Goal: Use online tool/utility: Utilize a website feature to perform a specific function

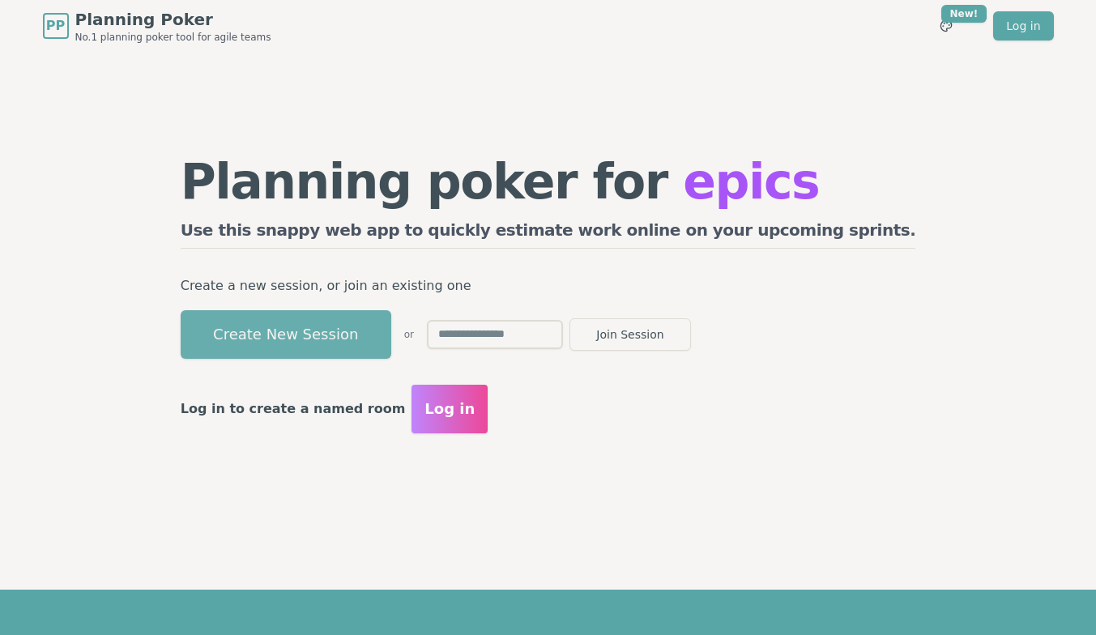
click at [382, 339] on button "Create New Session" at bounding box center [286, 334] width 211 height 49
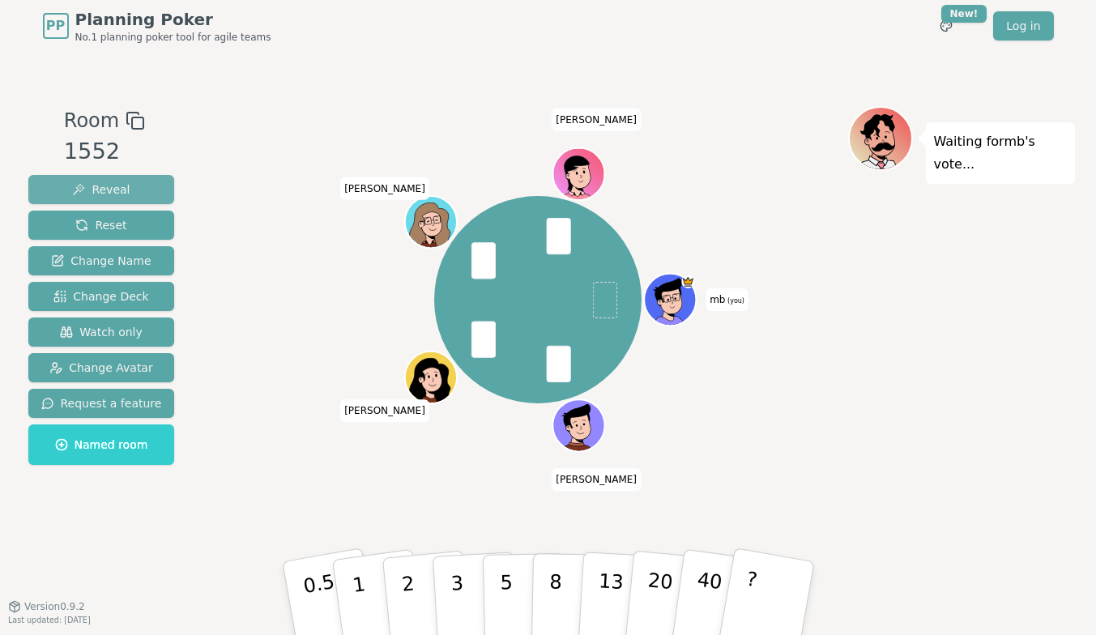
click at [101, 187] on span "Reveal" at bounding box center [101, 189] width 58 height 16
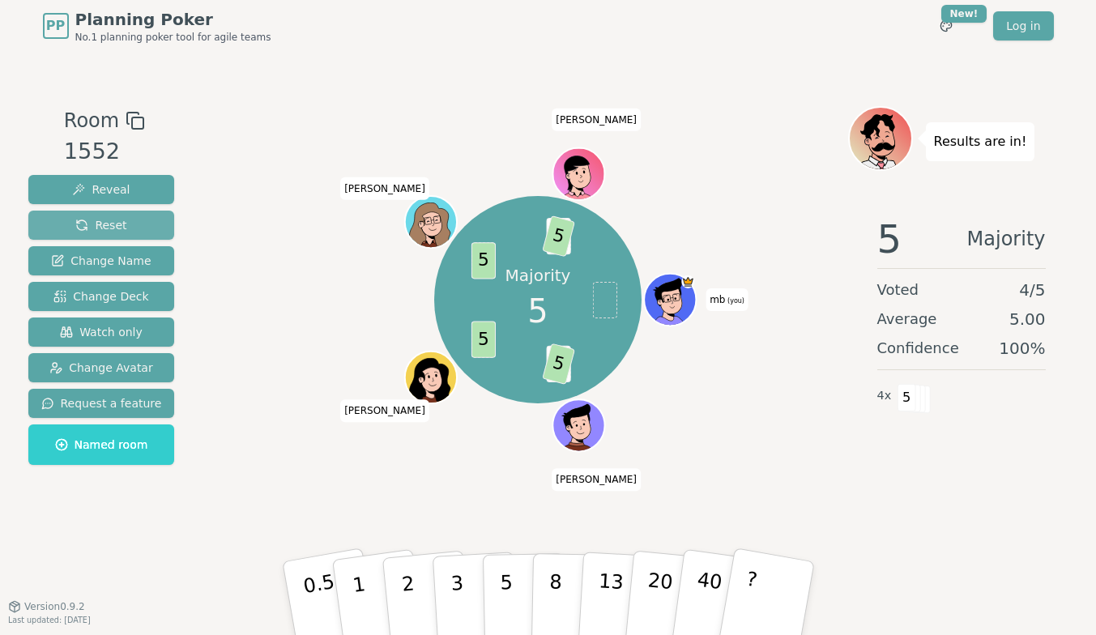
click at [101, 226] on span "Reset" at bounding box center [100, 225] width 51 height 16
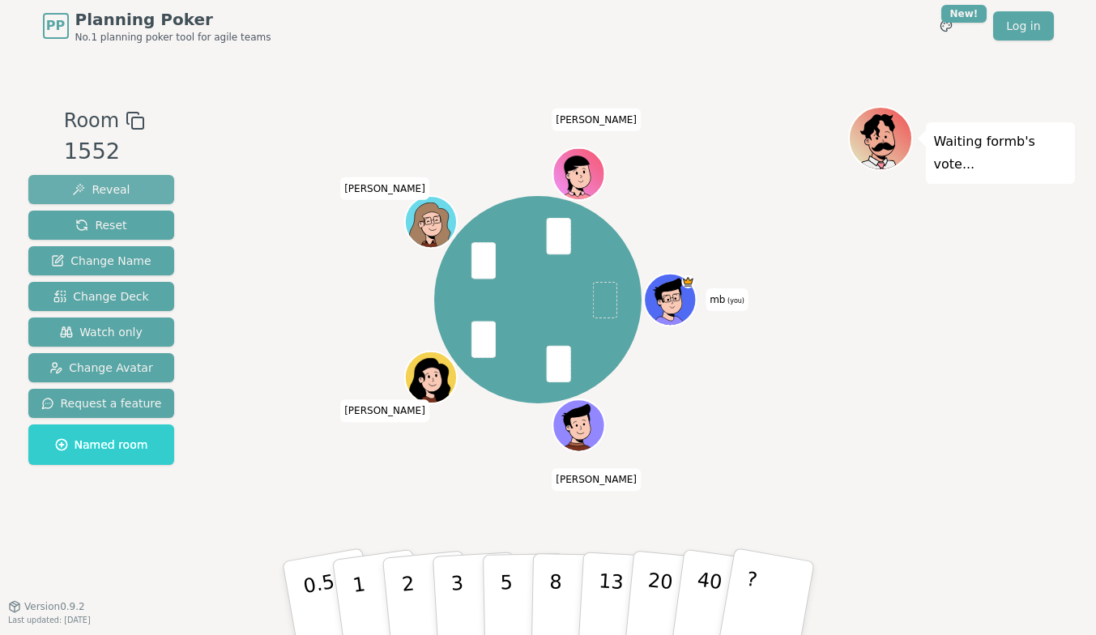
click at [116, 183] on span "Reveal" at bounding box center [101, 189] width 58 height 16
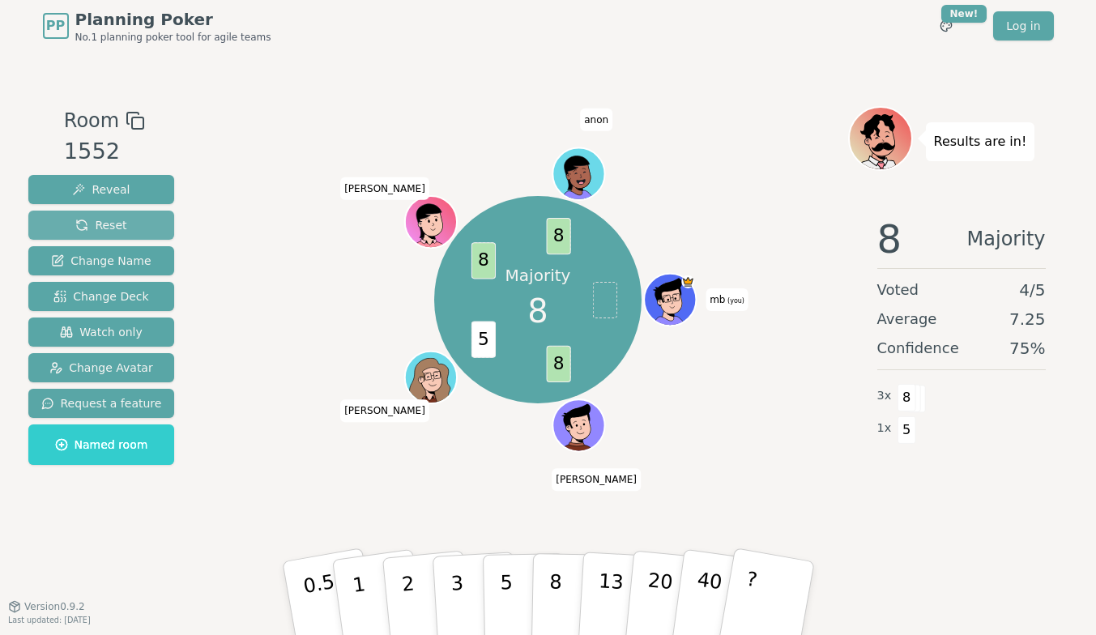
click at [118, 219] on span "Reset" at bounding box center [100, 225] width 51 height 16
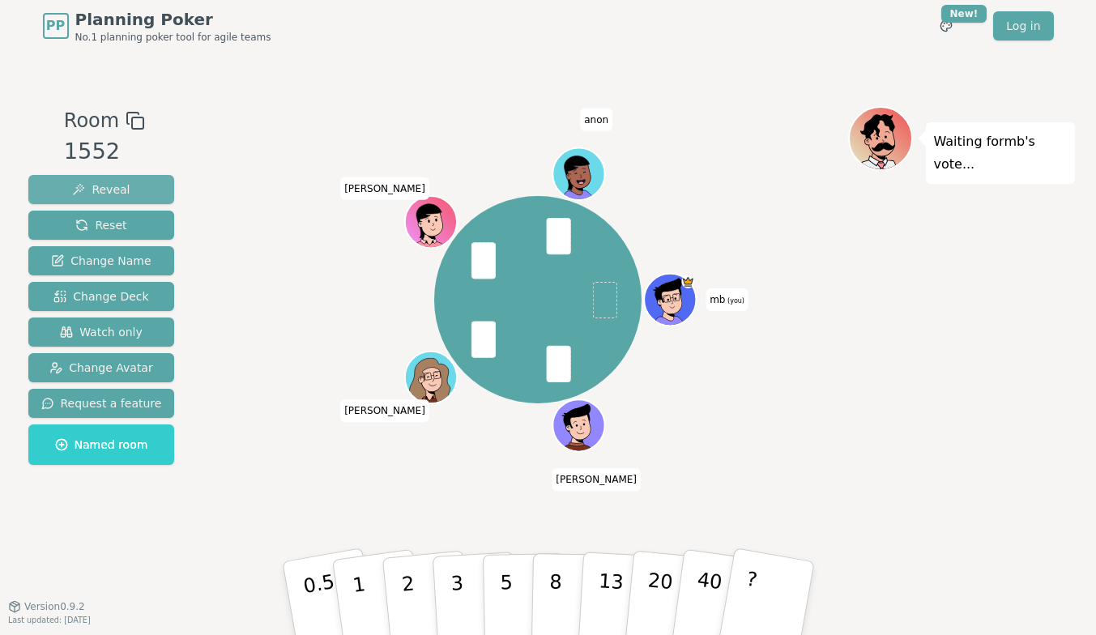
click at [135, 193] on button "Reveal" at bounding box center [101, 189] width 147 height 29
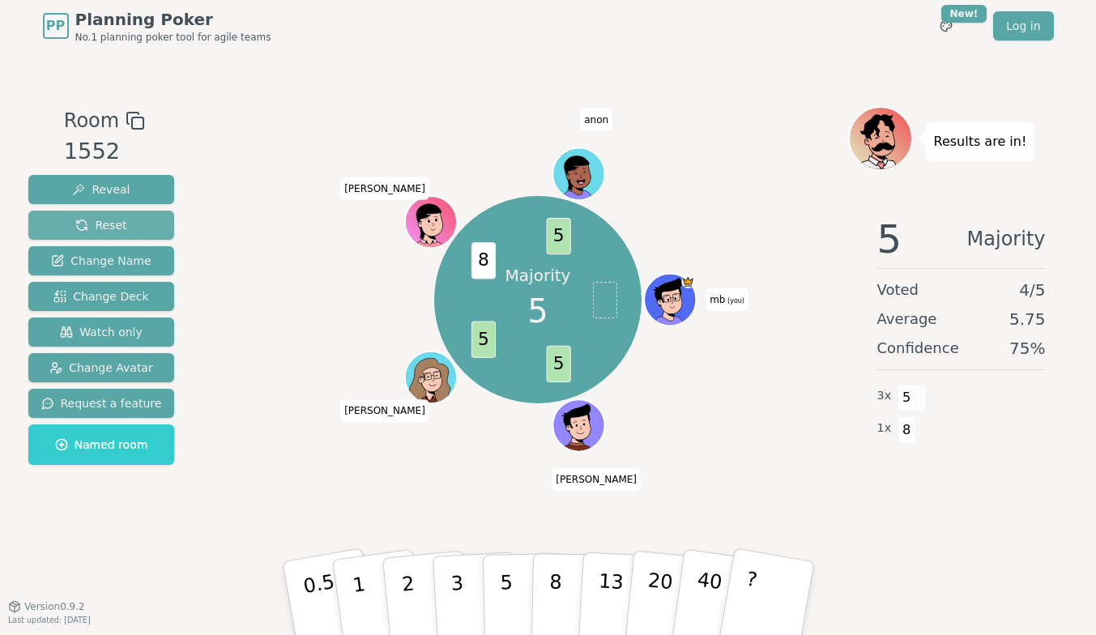
click at [98, 223] on span "Reset" at bounding box center [100, 225] width 51 height 16
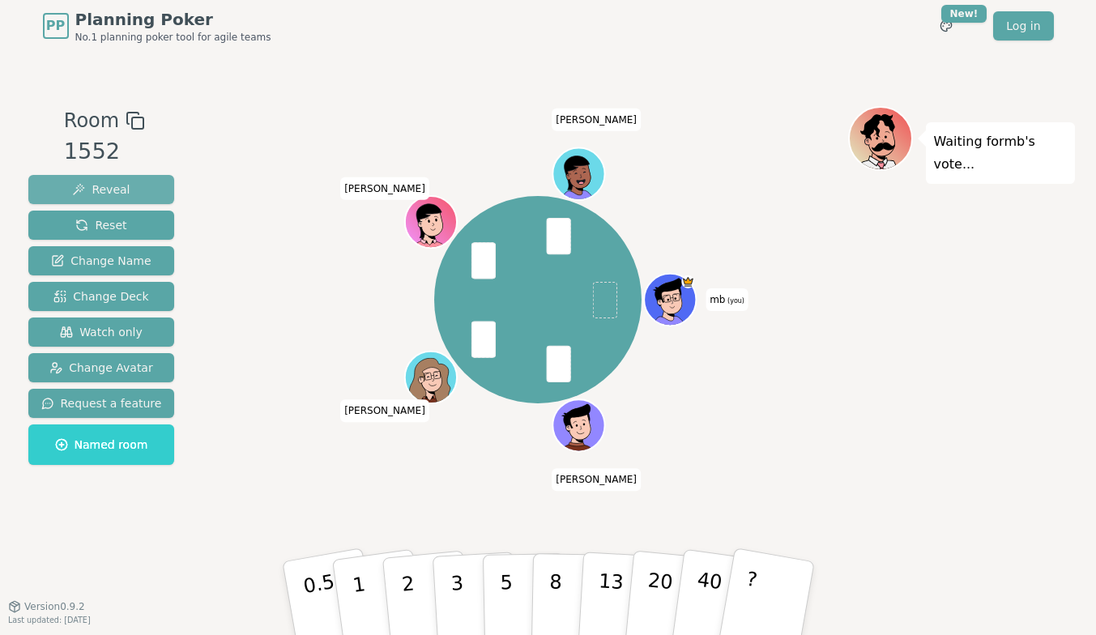
click at [141, 186] on button "Reveal" at bounding box center [101, 189] width 147 height 29
